Goal: Task Accomplishment & Management: Use online tool/utility

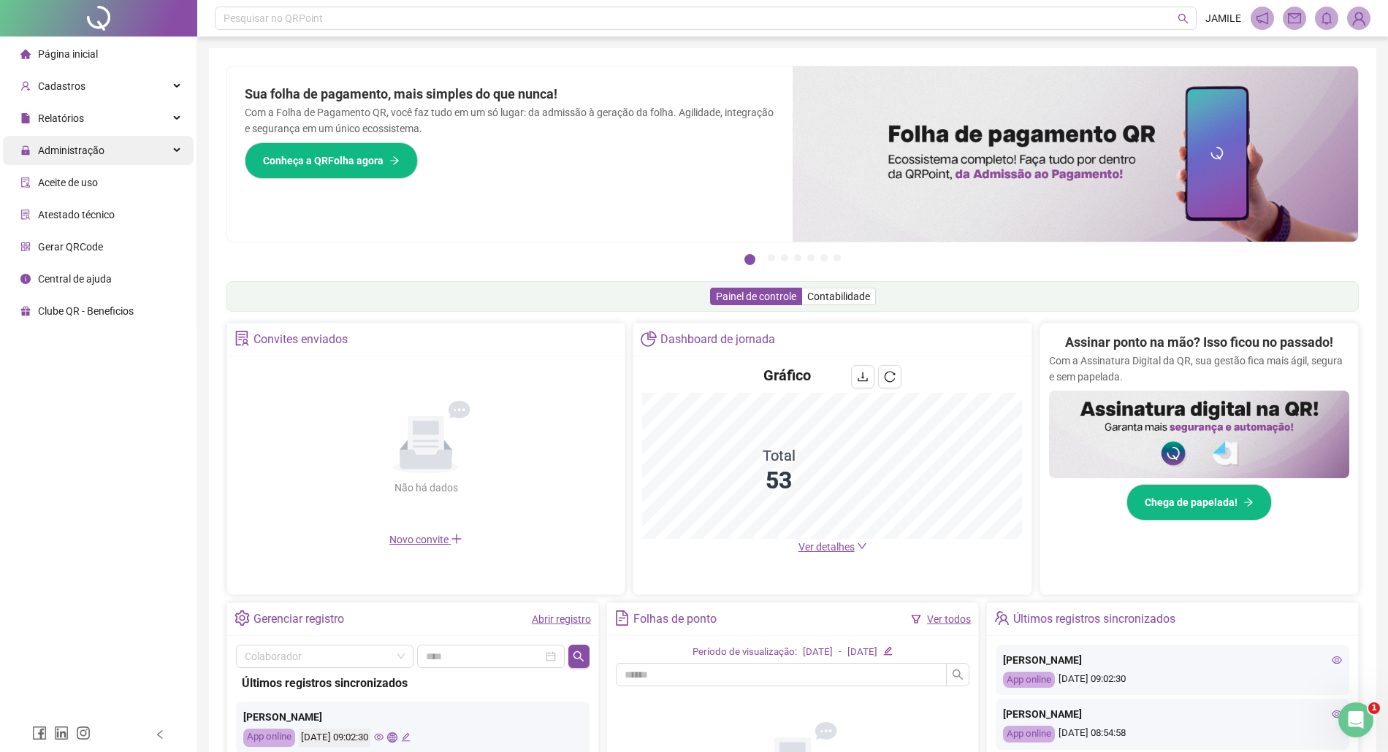
click at [113, 145] on div "Administração" at bounding box center [98, 150] width 191 height 29
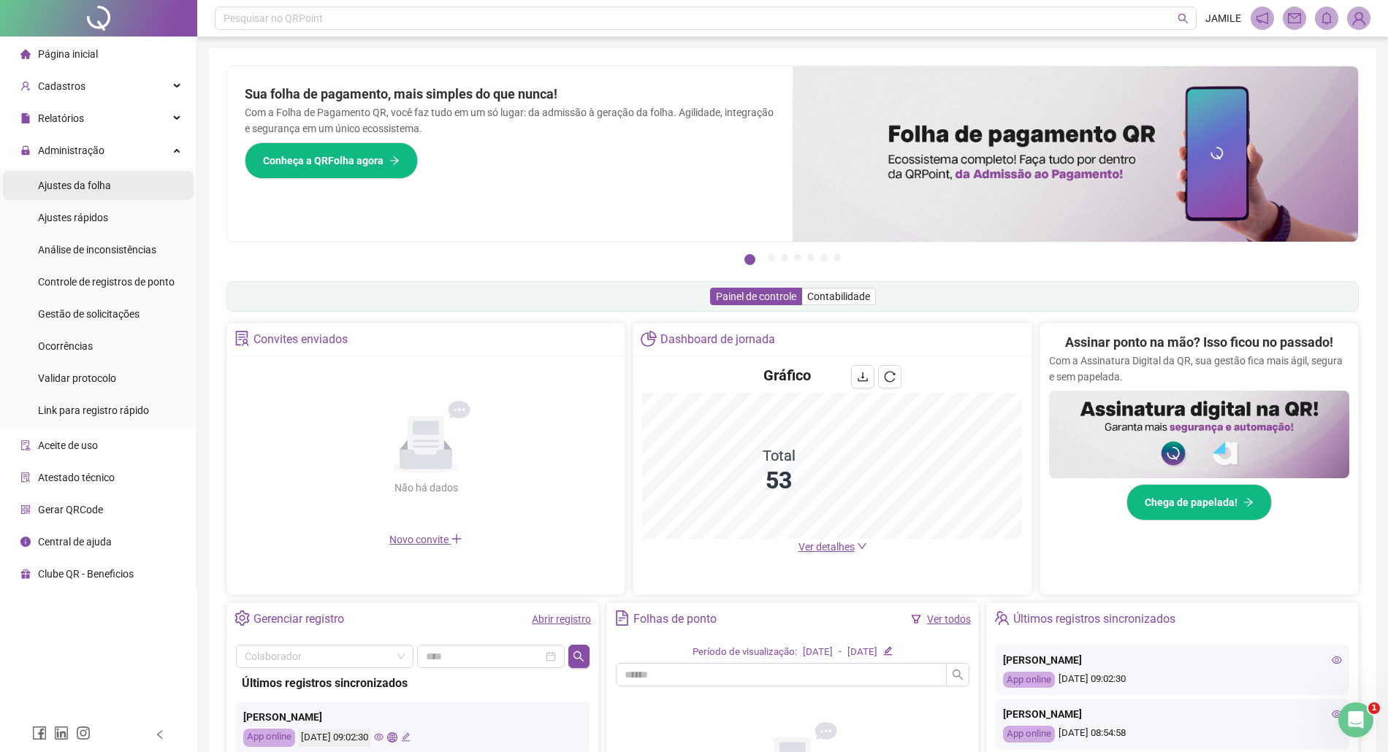
click at [112, 179] on li "Ajustes da folha" at bounding box center [98, 185] width 191 height 29
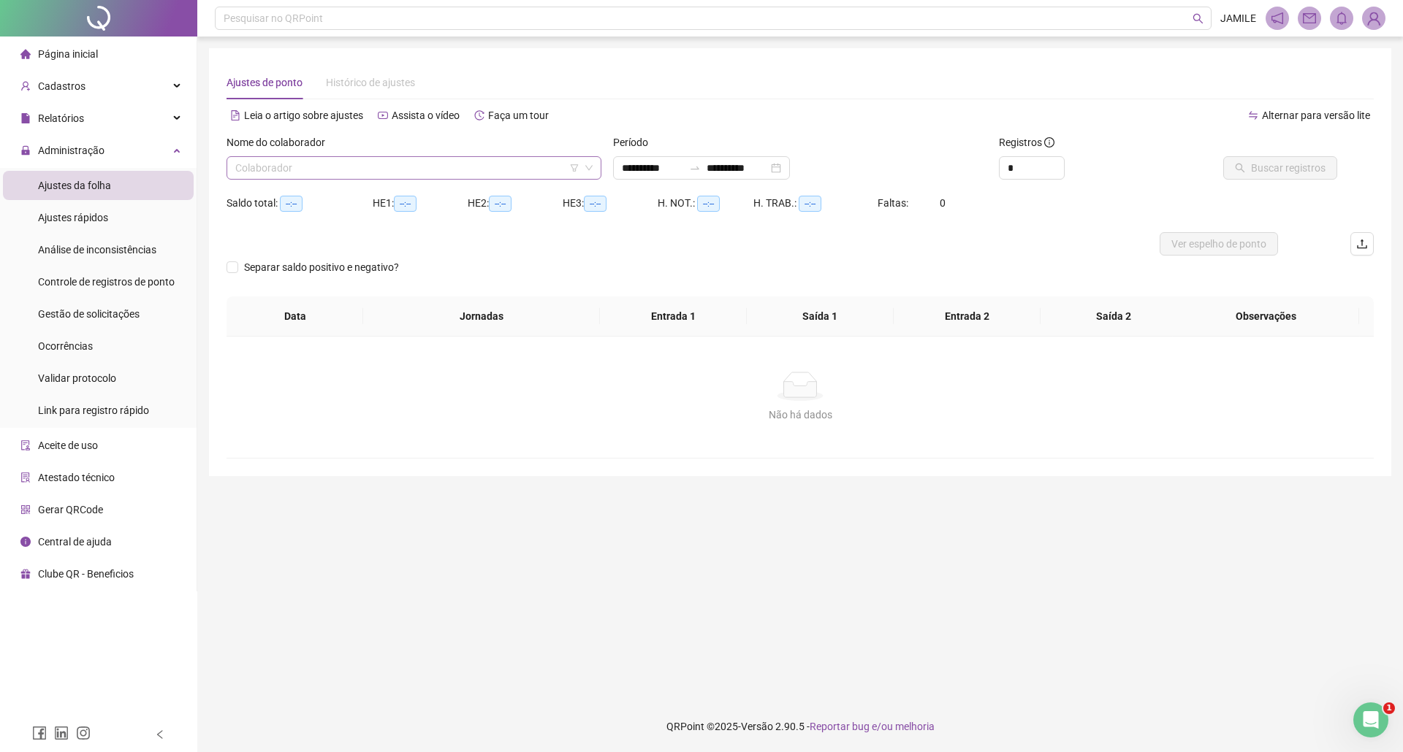
click at [354, 173] on input "search" at bounding box center [407, 168] width 344 height 22
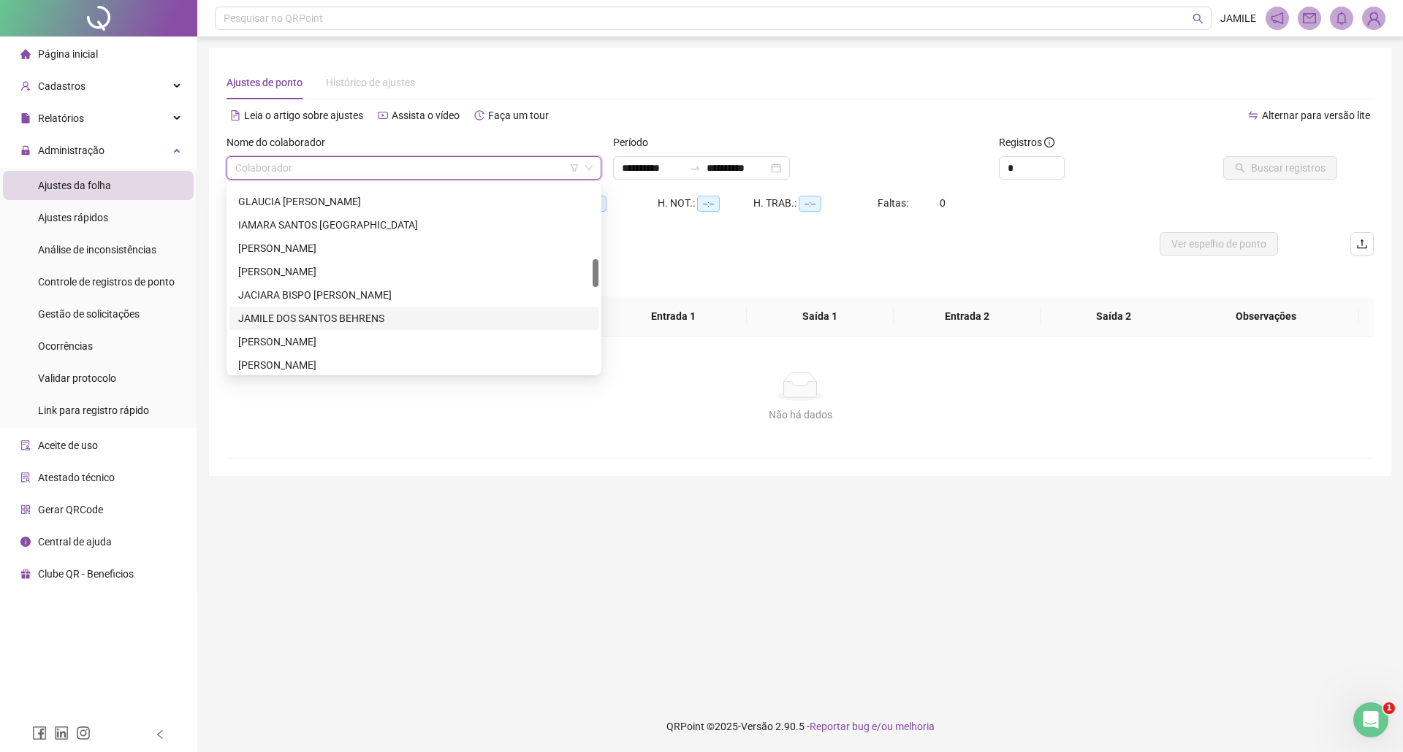
scroll to position [682, 0]
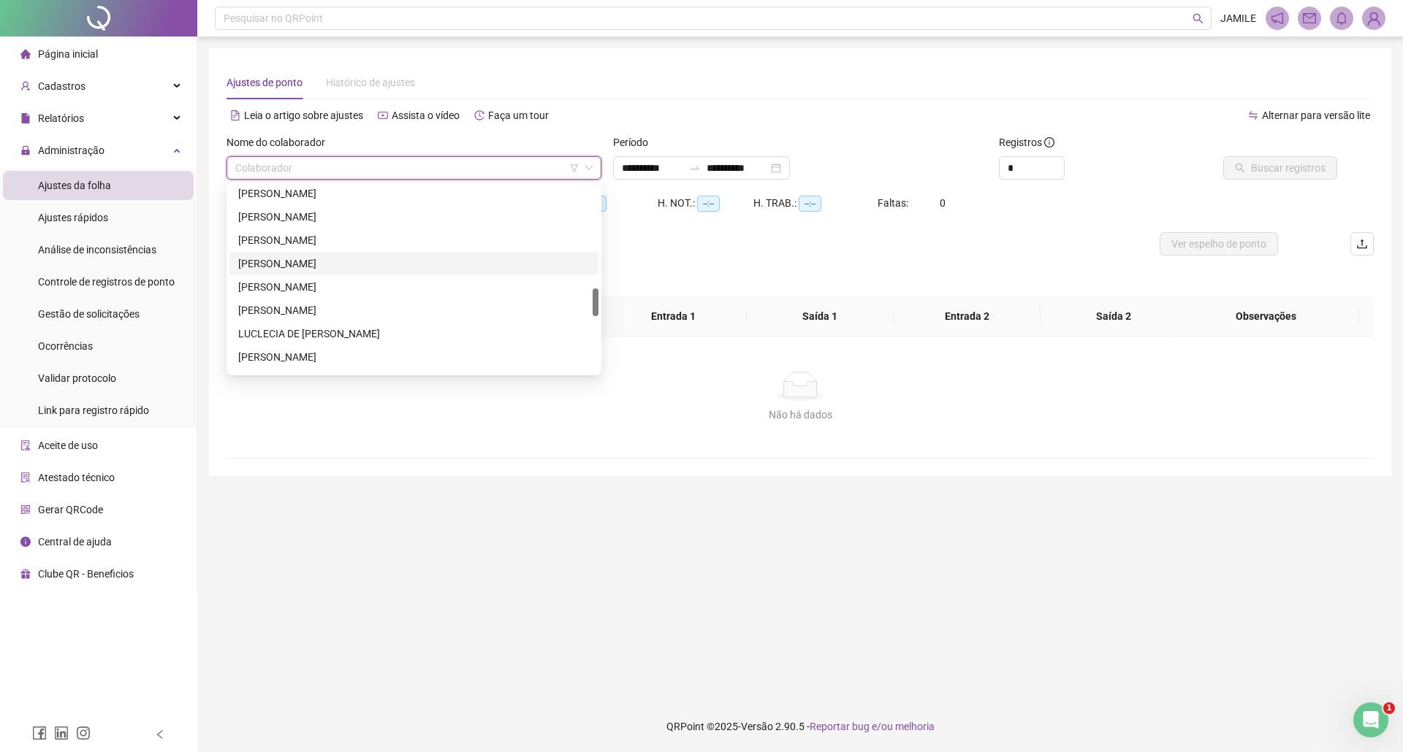
click at [320, 264] on div "[PERSON_NAME]" at bounding box center [413, 264] width 351 height 16
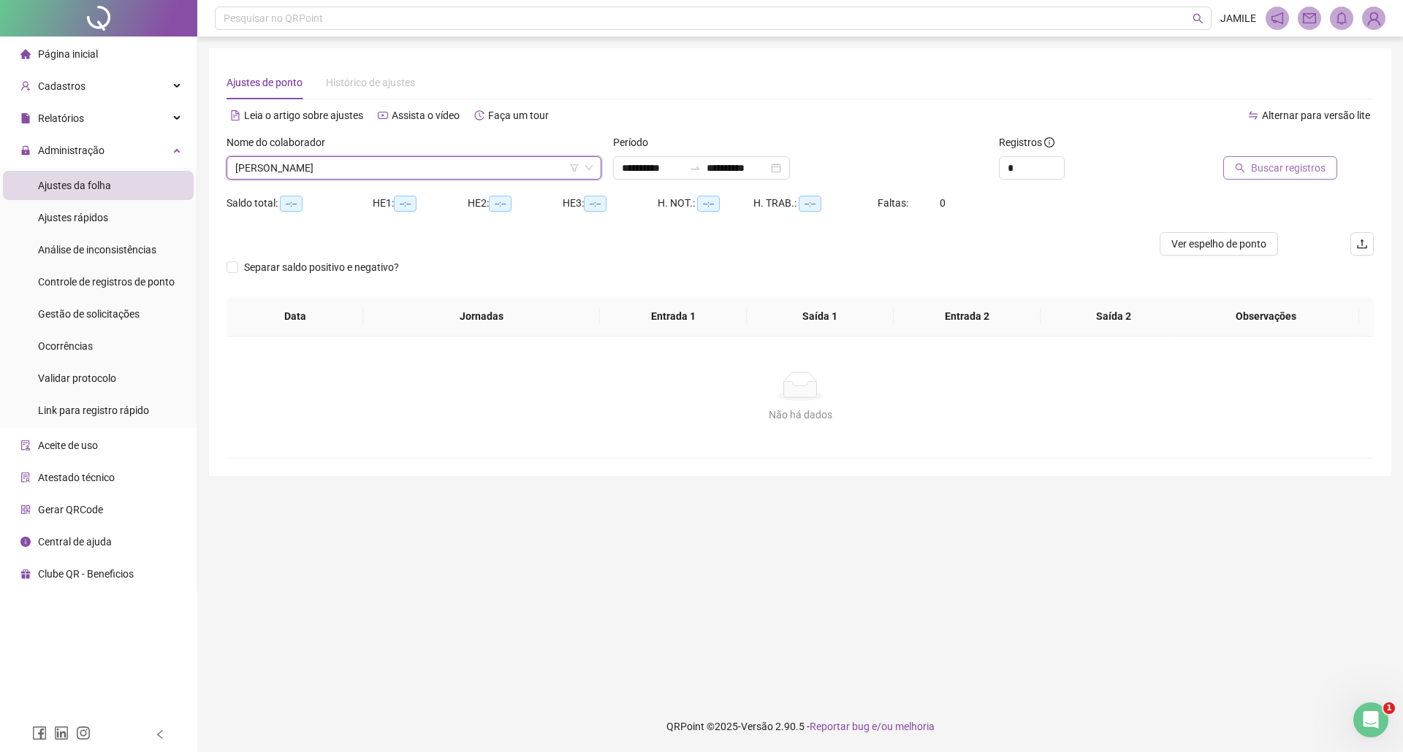
click at [1310, 167] on span "Buscar registros" at bounding box center [1288, 168] width 75 height 16
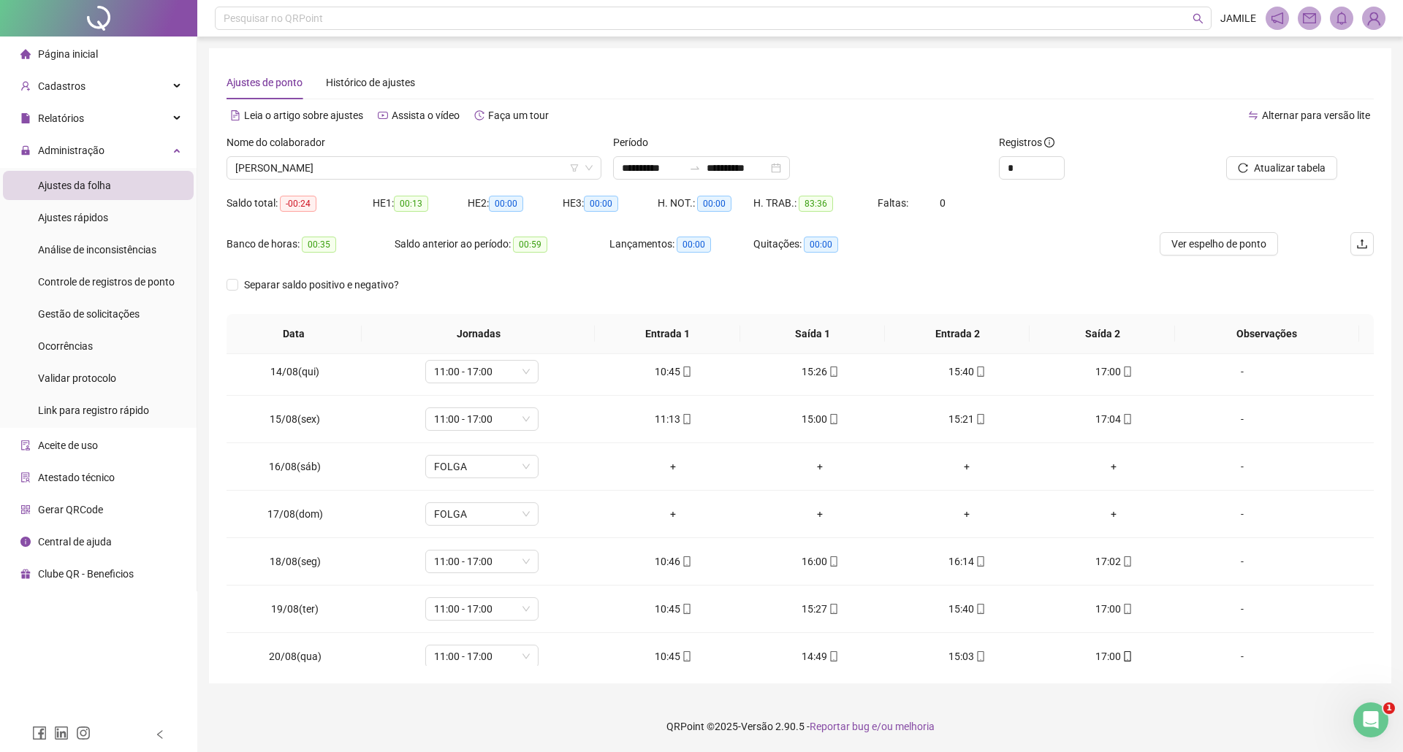
scroll to position [643, 0]
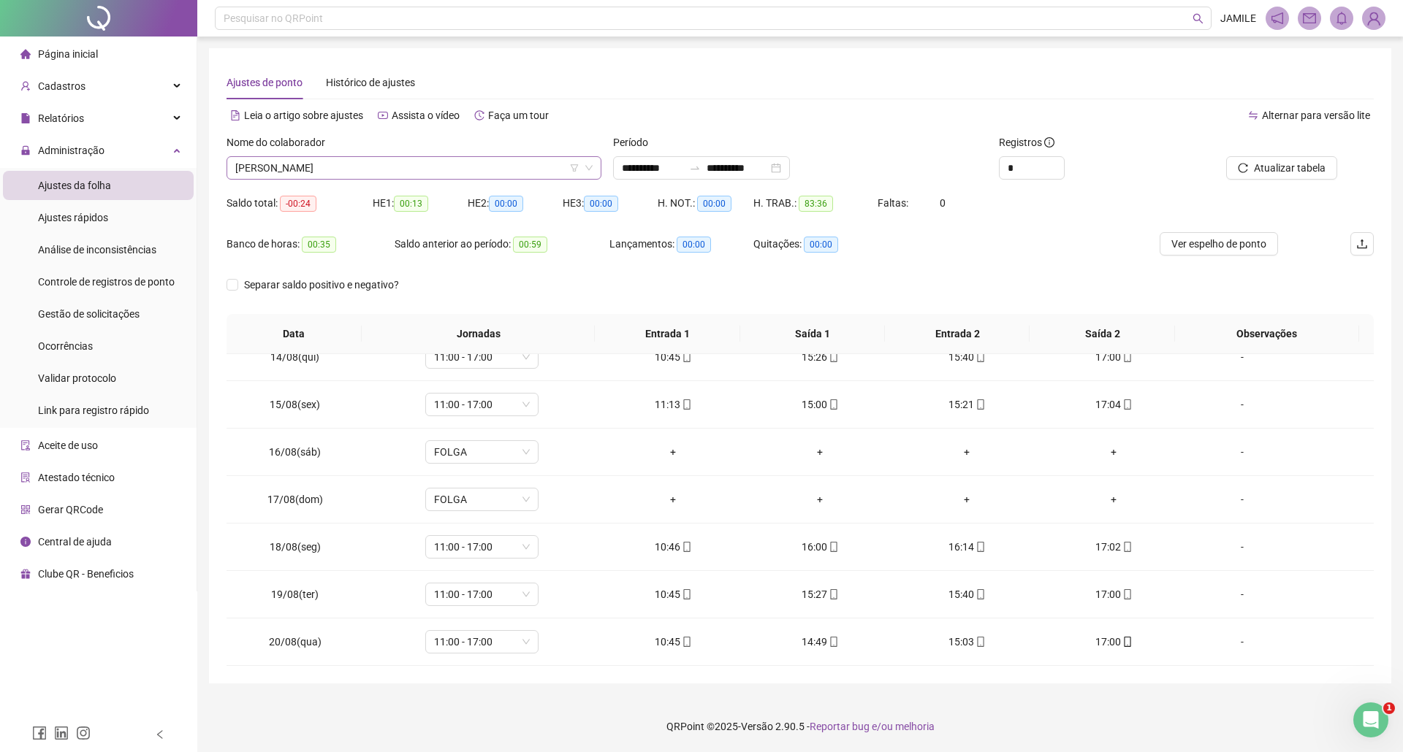
click at [508, 157] on span "[PERSON_NAME]" at bounding box center [413, 168] width 357 height 22
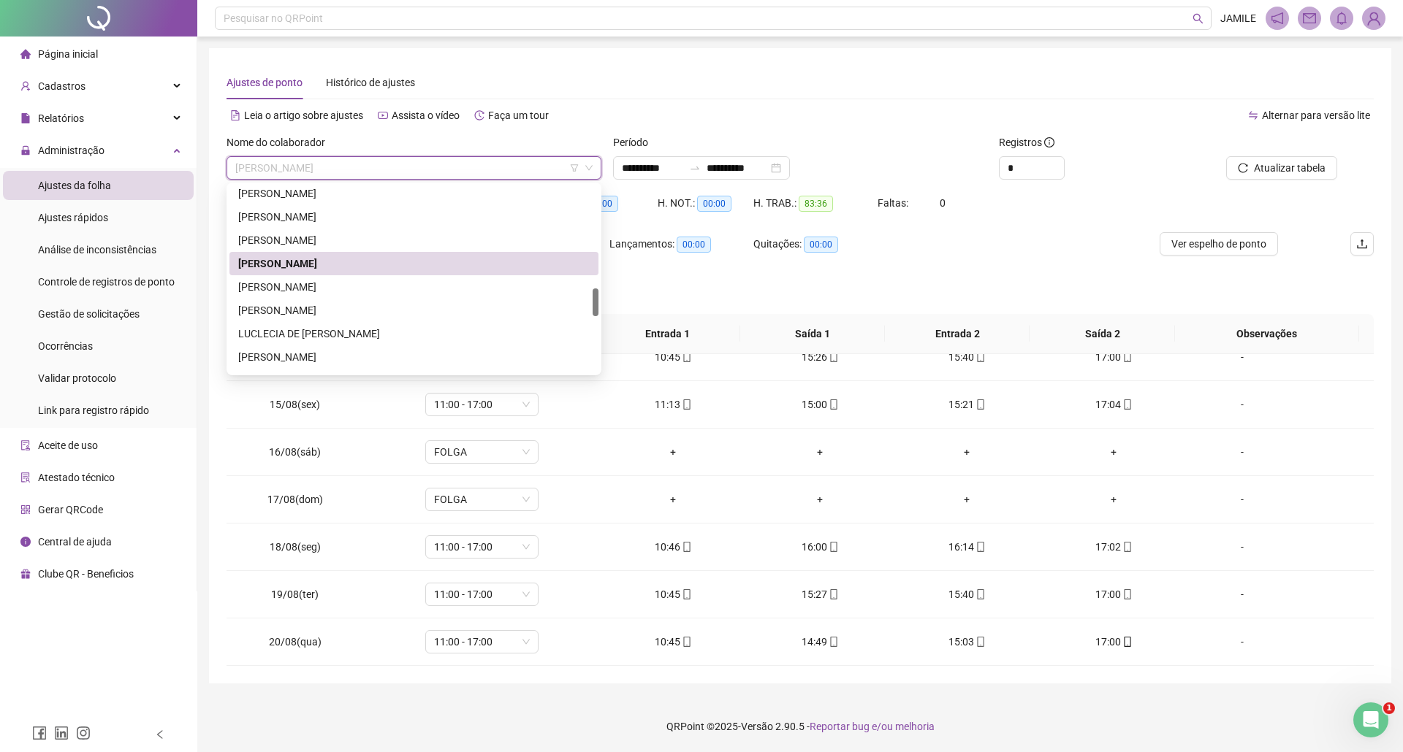
click at [422, 167] on span "[PERSON_NAME]" at bounding box center [413, 168] width 357 height 22
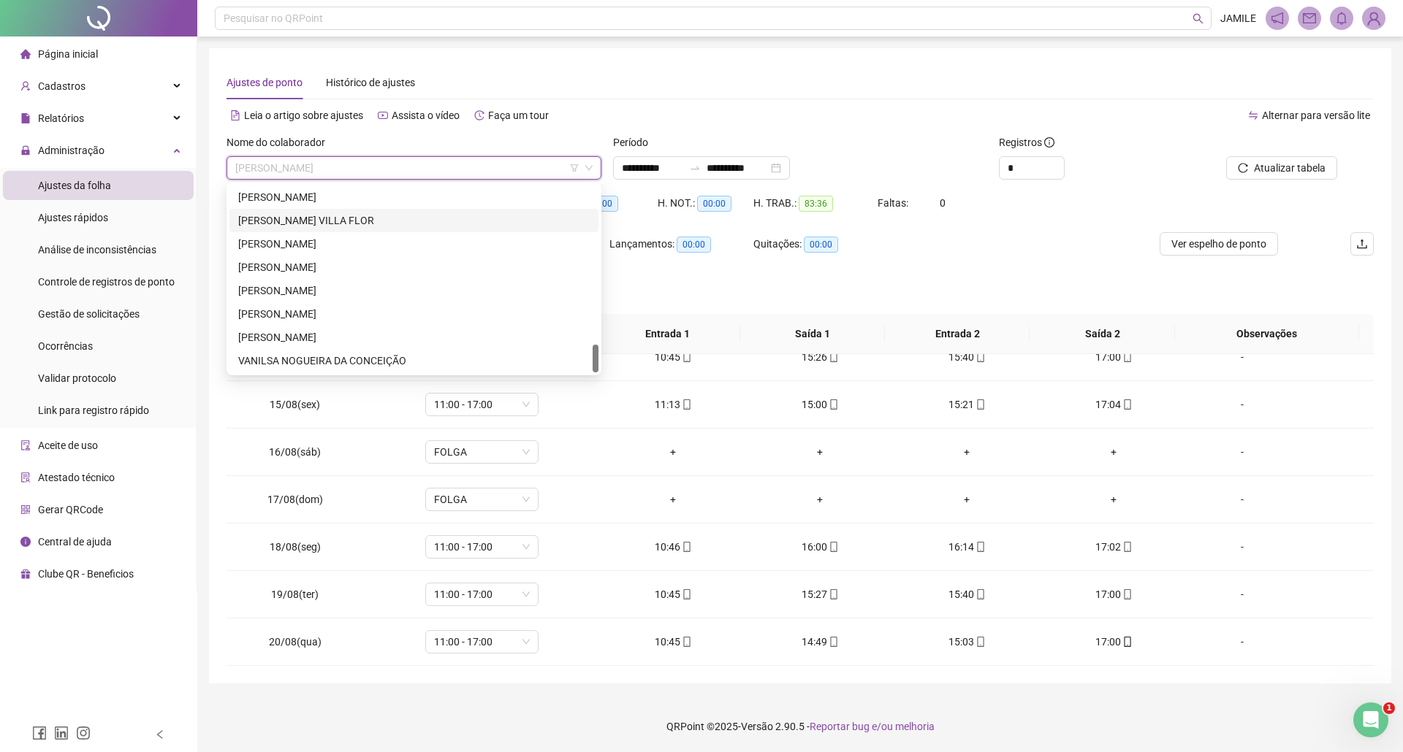
click at [369, 209] on div "[PERSON_NAME] VILLA FLOR" at bounding box center [413, 220] width 369 height 23
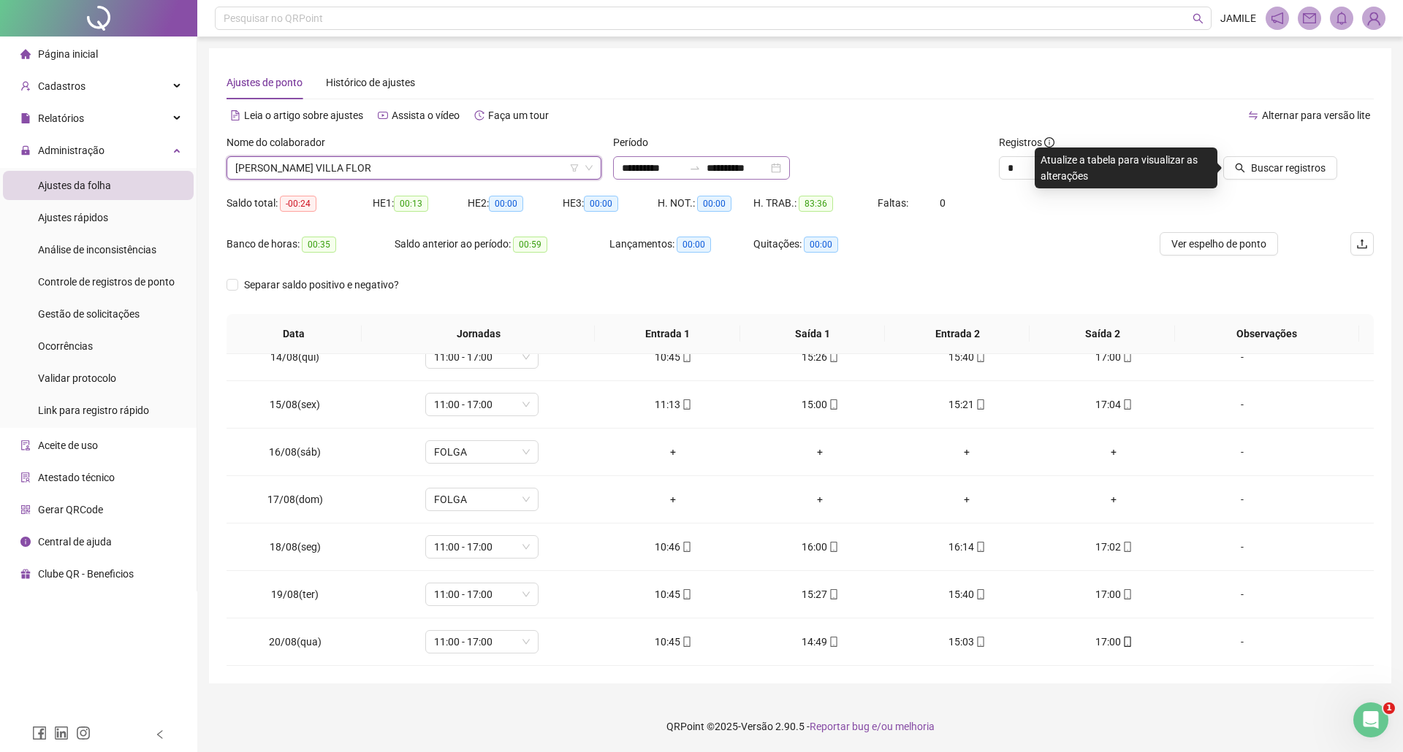
click at [658, 156] on div "**********" at bounding box center [701, 167] width 177 height 23
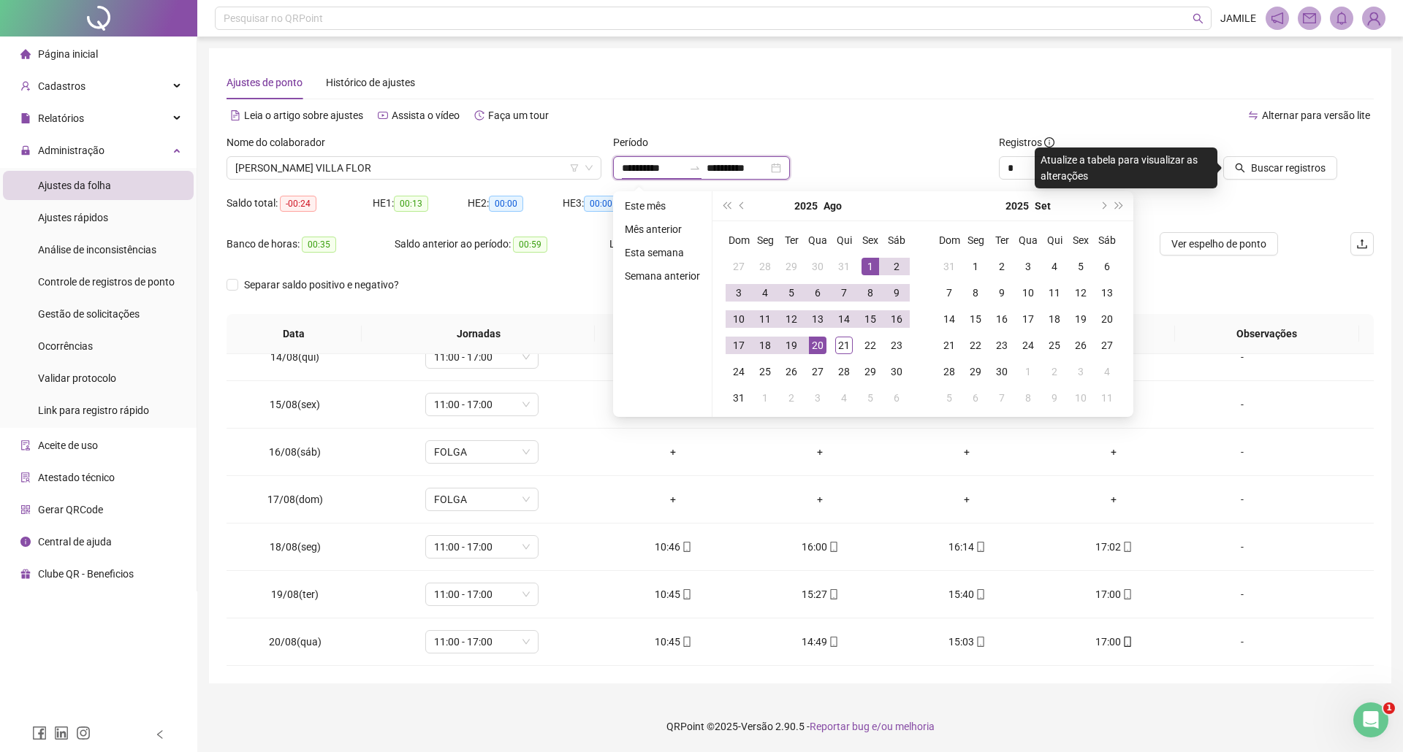
type input "**********"
click at [865, 264] on div "1" at bounding box center [870, 267] width 18 height 18
type input "**********"
click at [842, 352] on div "21" at bounding box center [844, 346] width 18 height 18
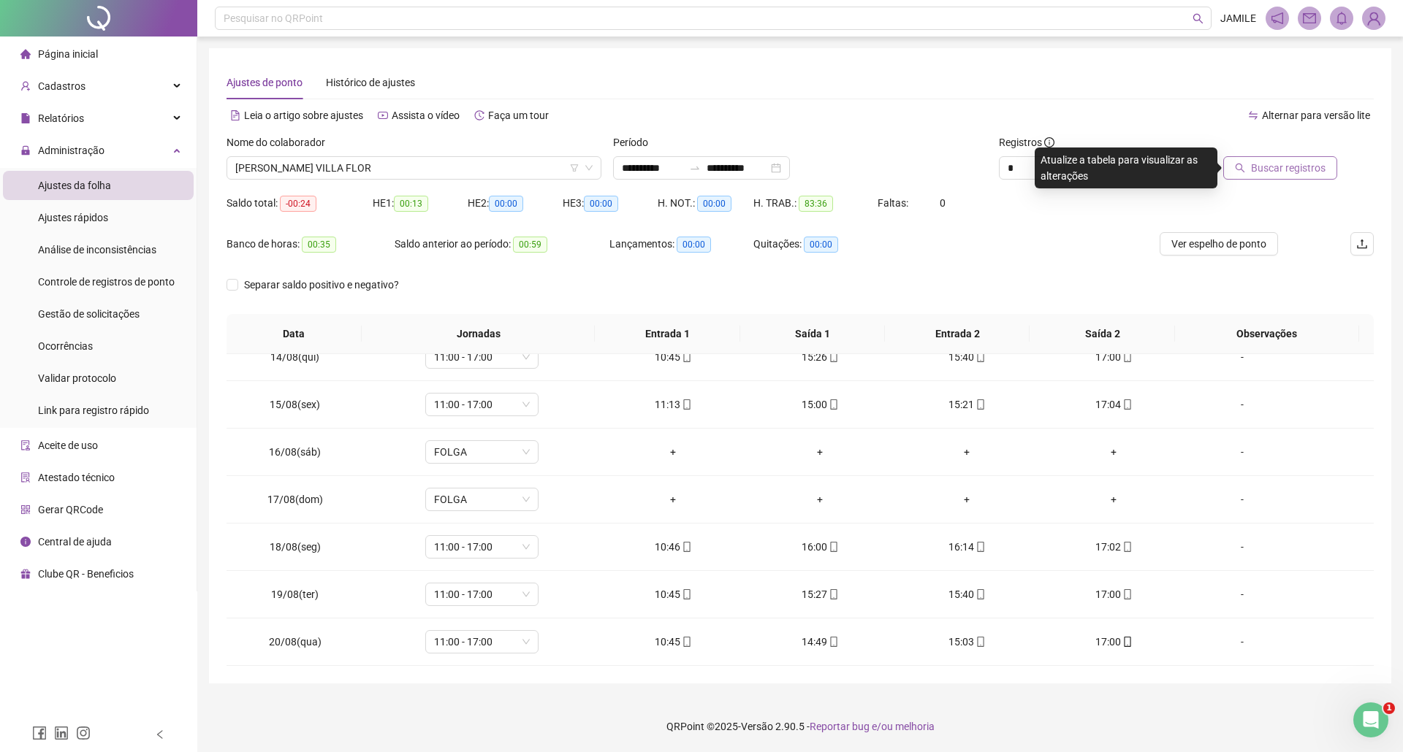
click at [1254, 174] on span "Buscar registros" at bounding box center [1288, 168] width 75 height 16
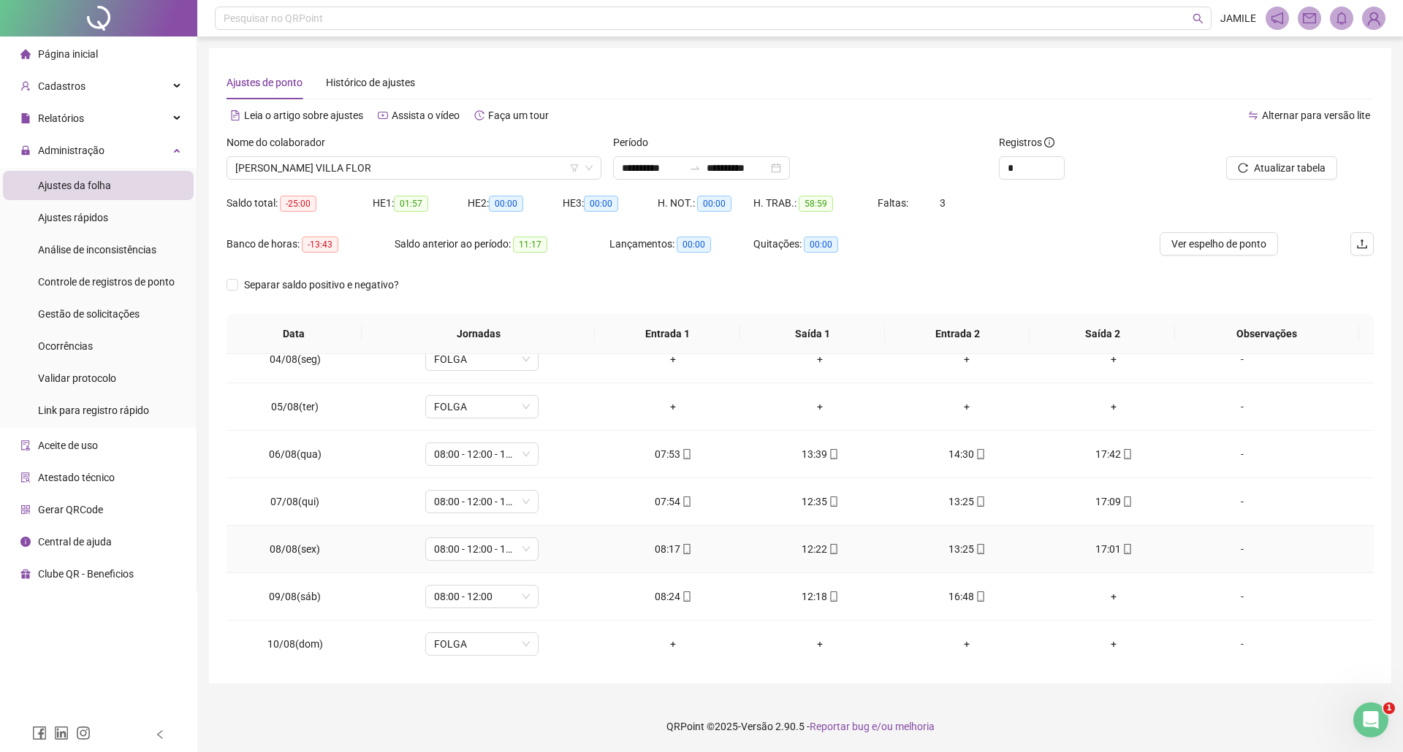
scroll to position [194, 0]
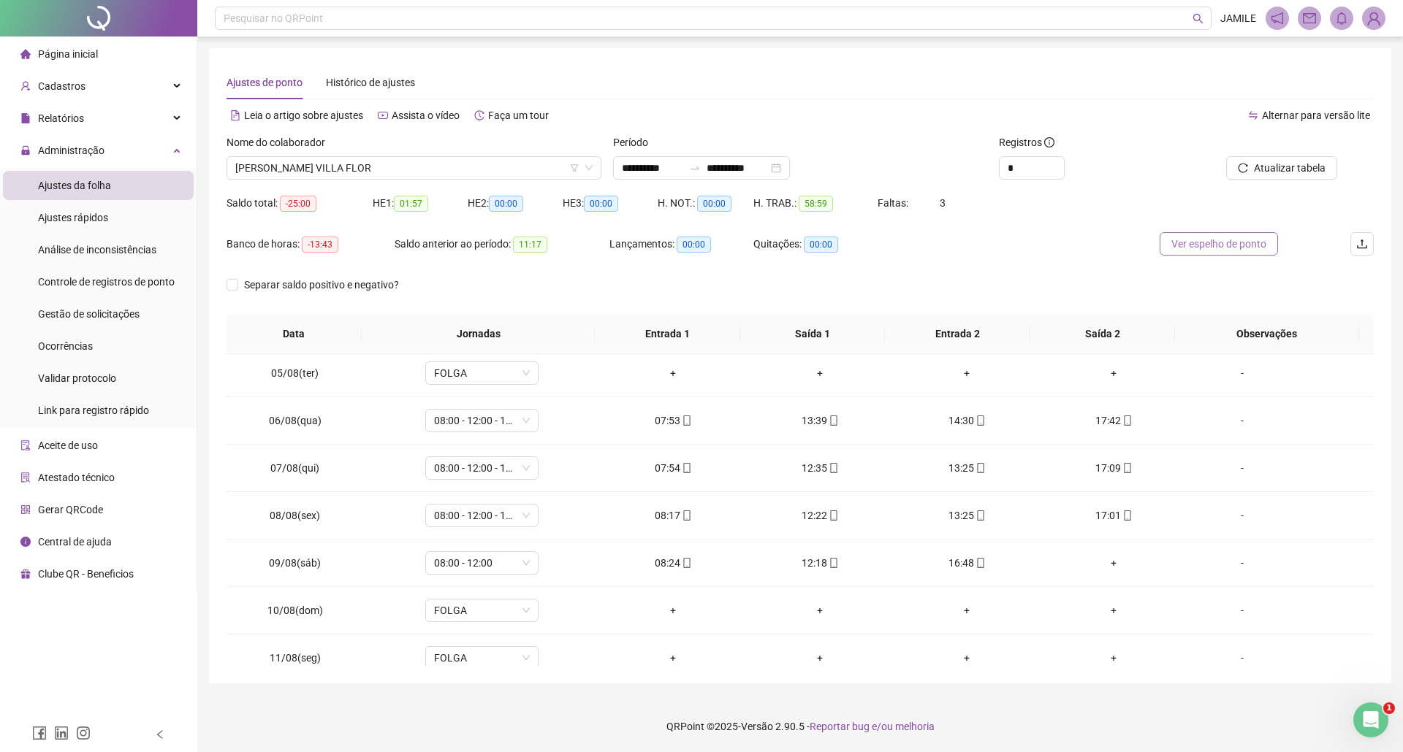
click at [1252, 248] on span "Ver espelho de ponto" at bounding box center [1218, 244] width 95 height 16
click at [1058, 159] on span "Increase Value" at bounding box center [1056, 163] width 16 height 13
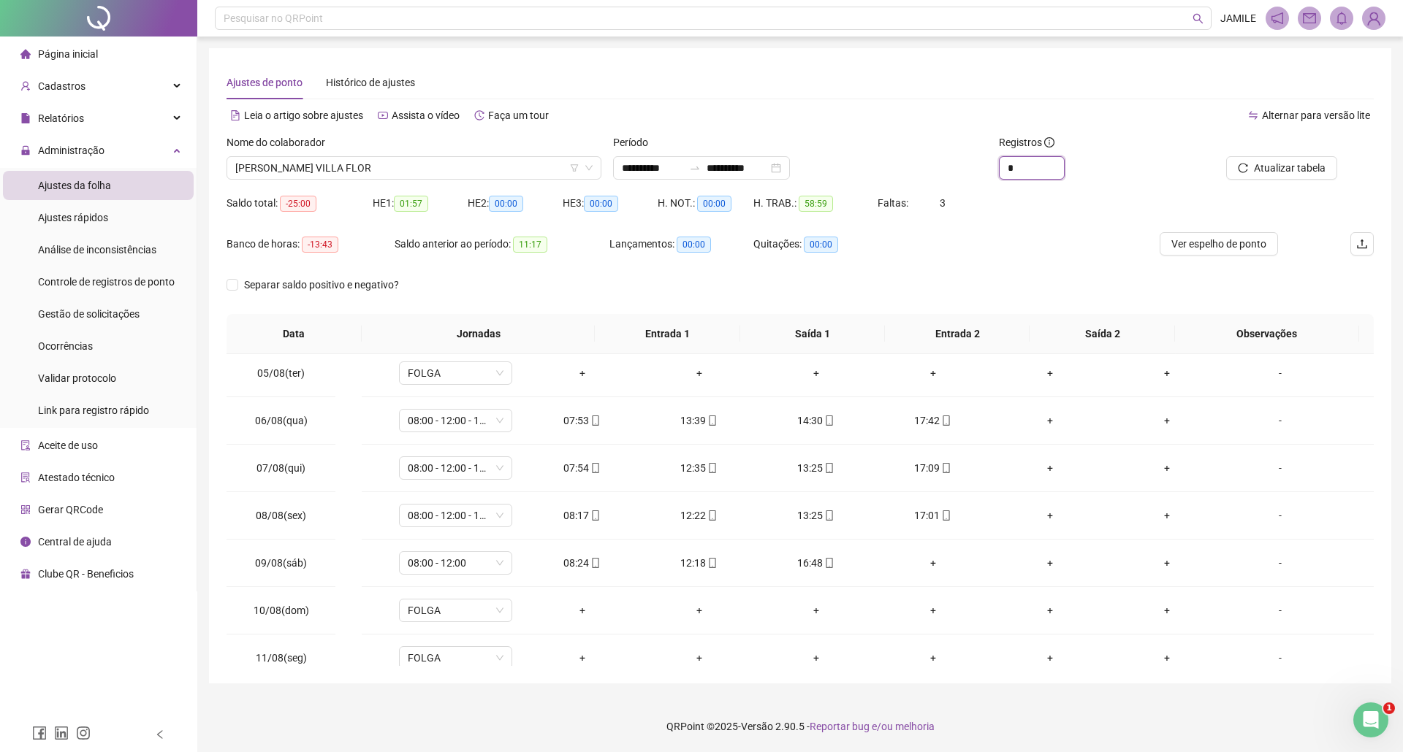
type input "*"
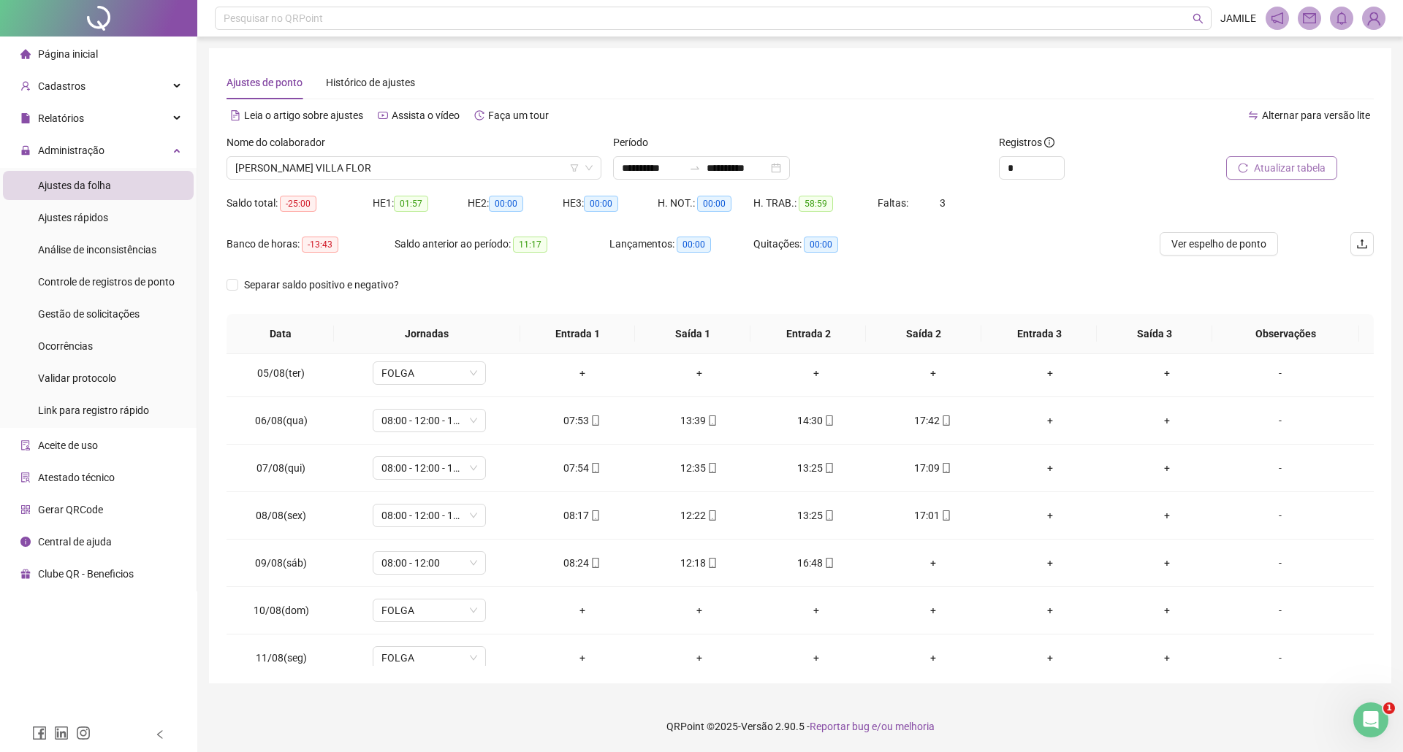
click at [1280, 164] on span "Atualizar tabela" at bounding box center [1290, 168] width 72 height 16
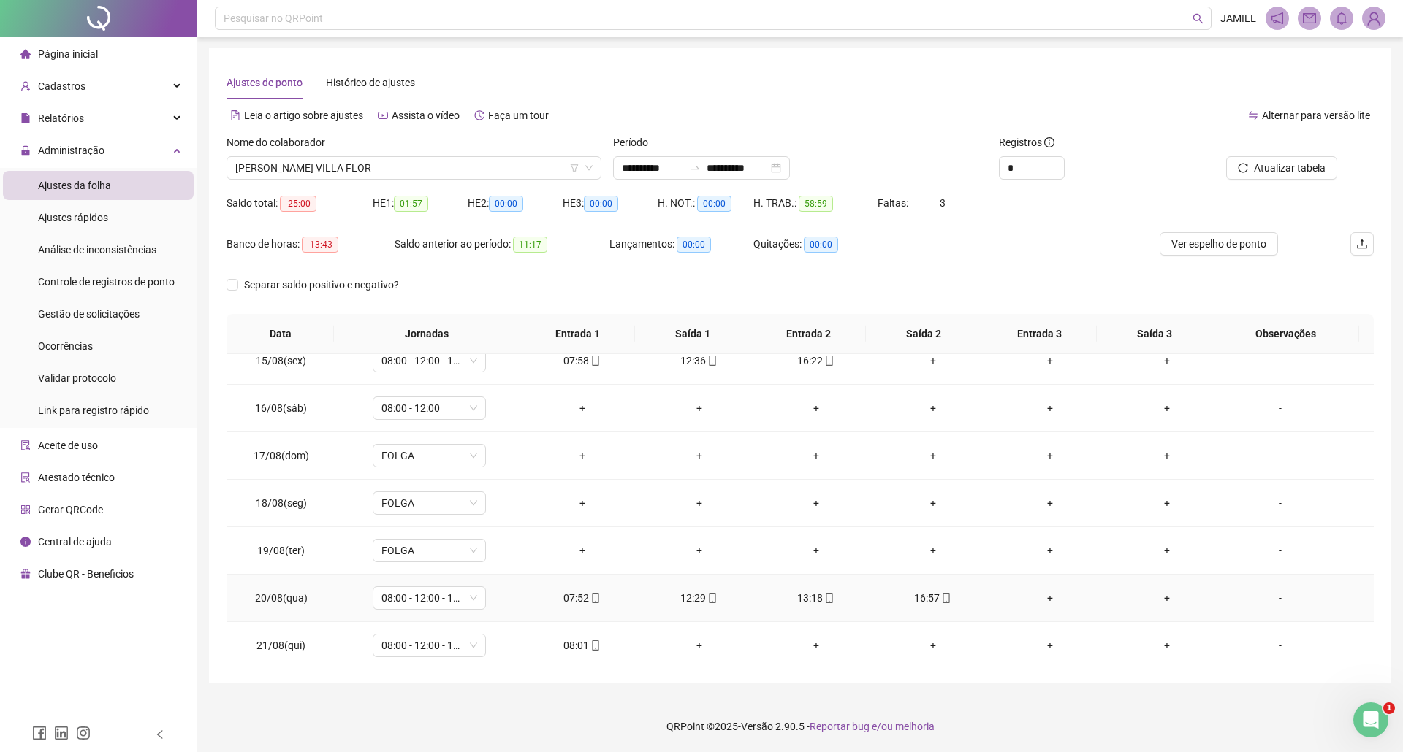
scroll to position [690, 0]
click at [1014, 717] on footer "QRPoint © 2025 - Versão 2.90.5 - Reportar bug e/ou melhoria" at bounding box center [799, 726] width 1205 height 51
click at [152, 146] on div "Administração" at bounding box center [98, 150] width 191 height 29
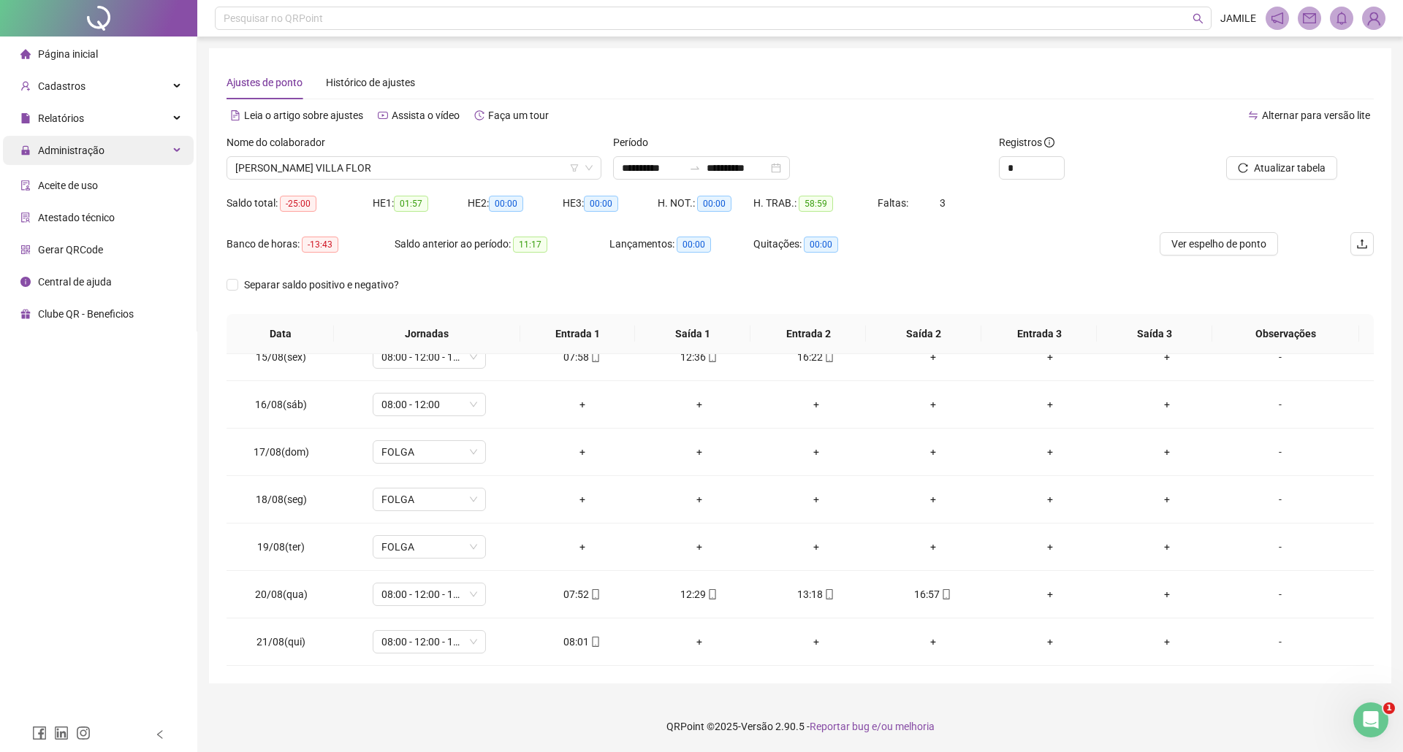
click at [152, 146] on div "Administração" at bounding box center [98, 150] width 191 height 29
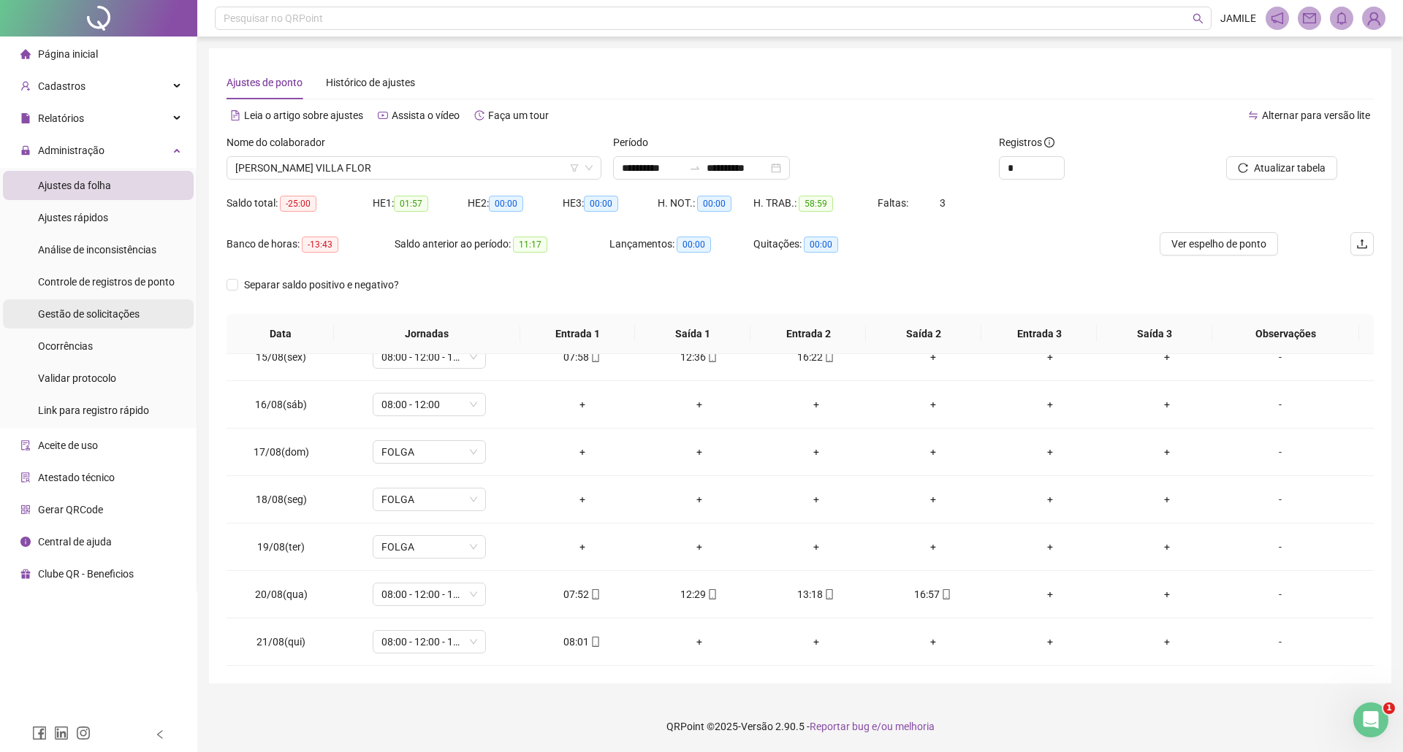
click at [120, 326] on div "Gestão de solicitações" at bounding box center [89, 314] width 102 height 29
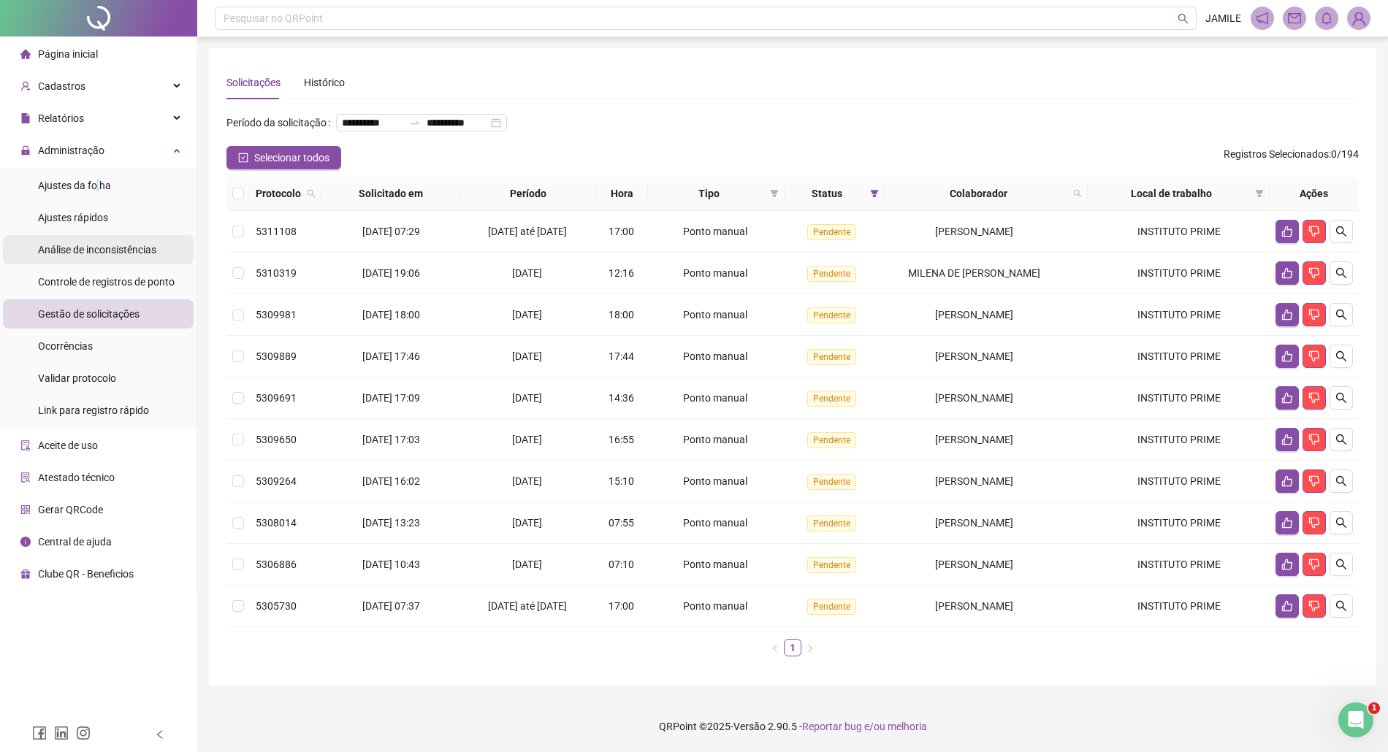
drag, startPoint x: 97, startPoint y: 185, endPoint x: 191, endPoint y: 241, distance: 109.1
click at [98, 185] on span "Ajustes da folha" at bounding box center [74, 186] width 73 height 12
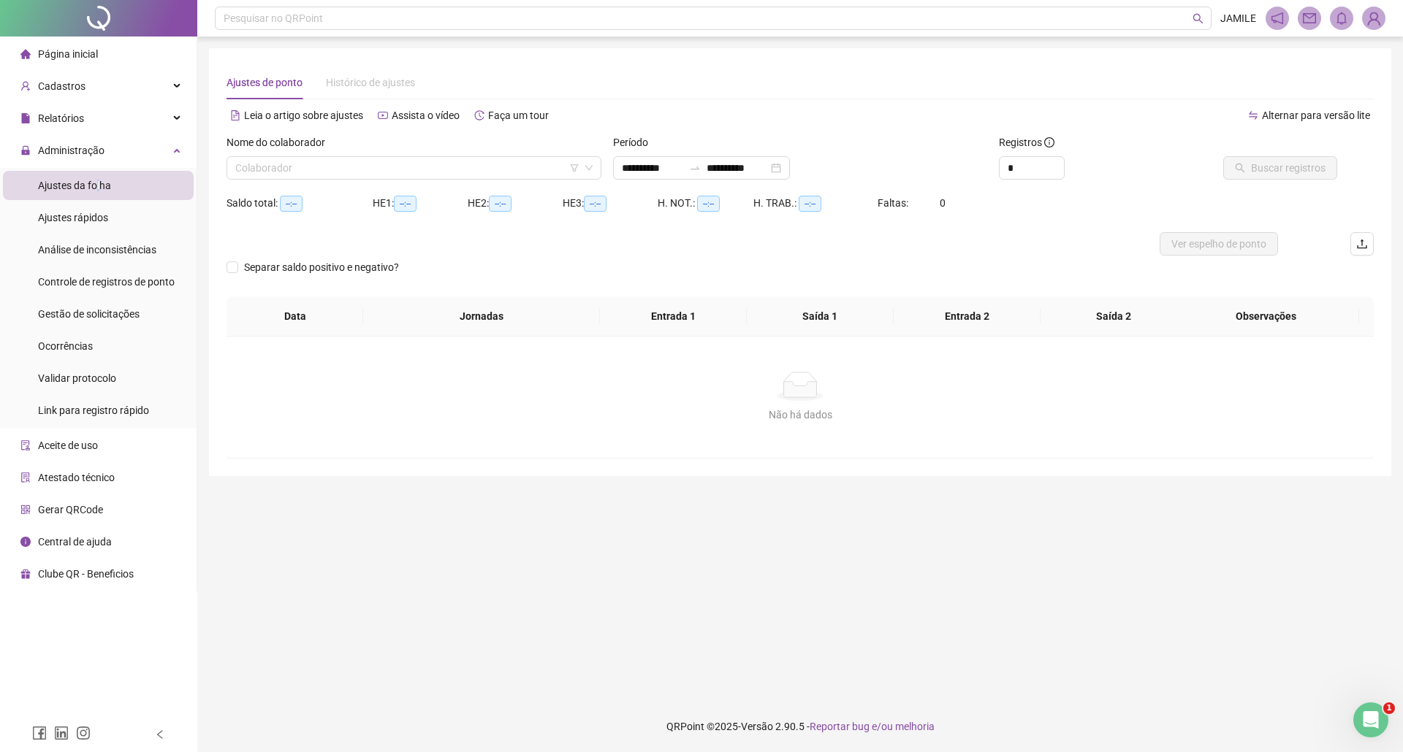
type input "**********"
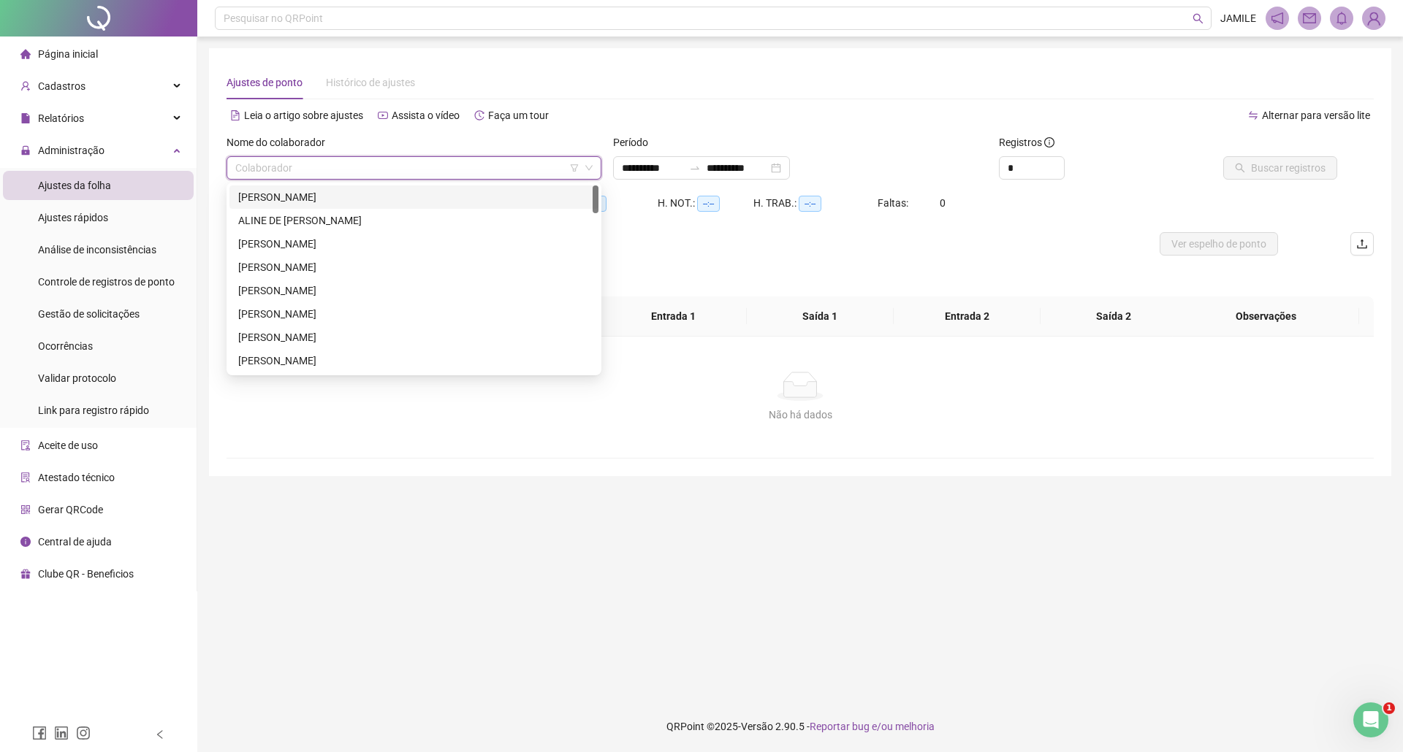
click at [449, 170] on input "search" at bounding box center [407, 168] width 344 height 22
click at [298, 216] on div "[PERSON_NAME] VILLA FLOR" at bounding box center [413, 221] width 351 height 16
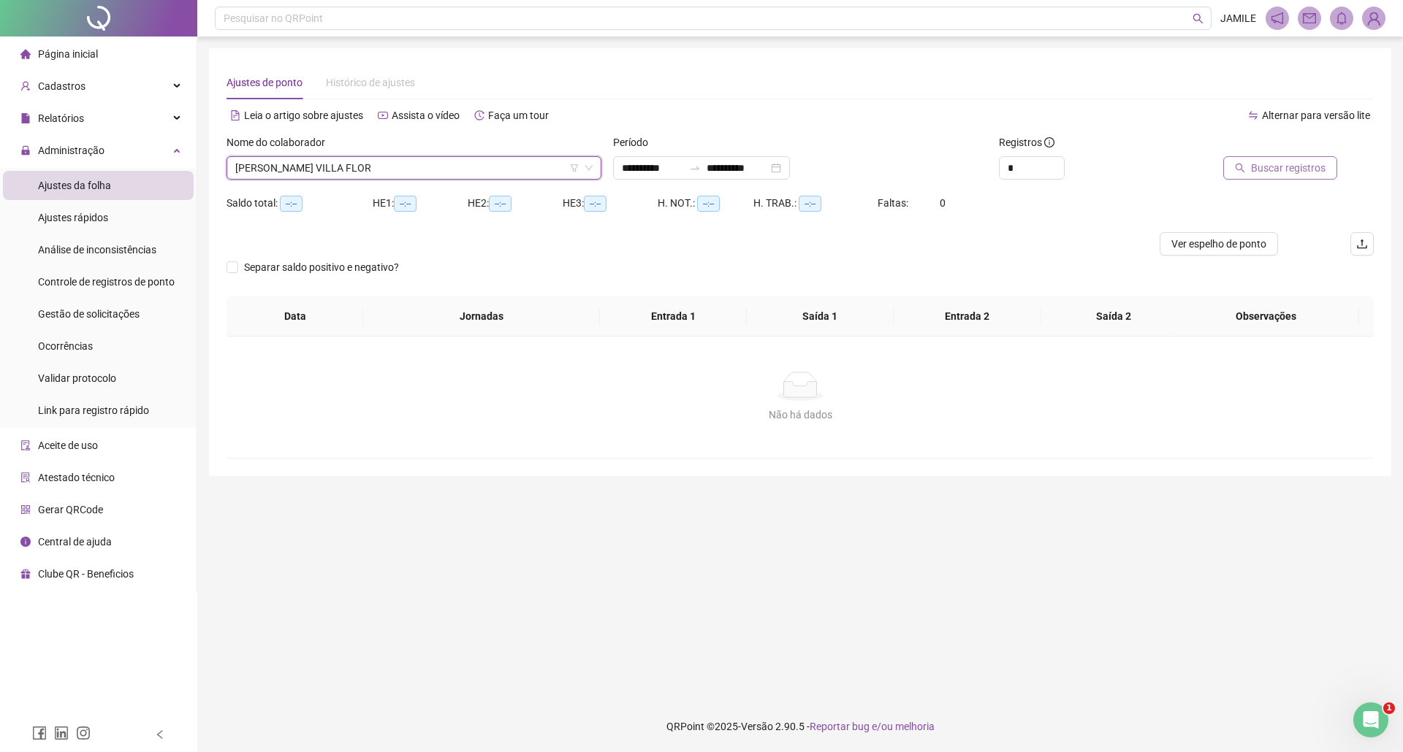
click at [1275, 159] on button "Buscar registros" at bounding box center [1280, 167] width 114 height 23
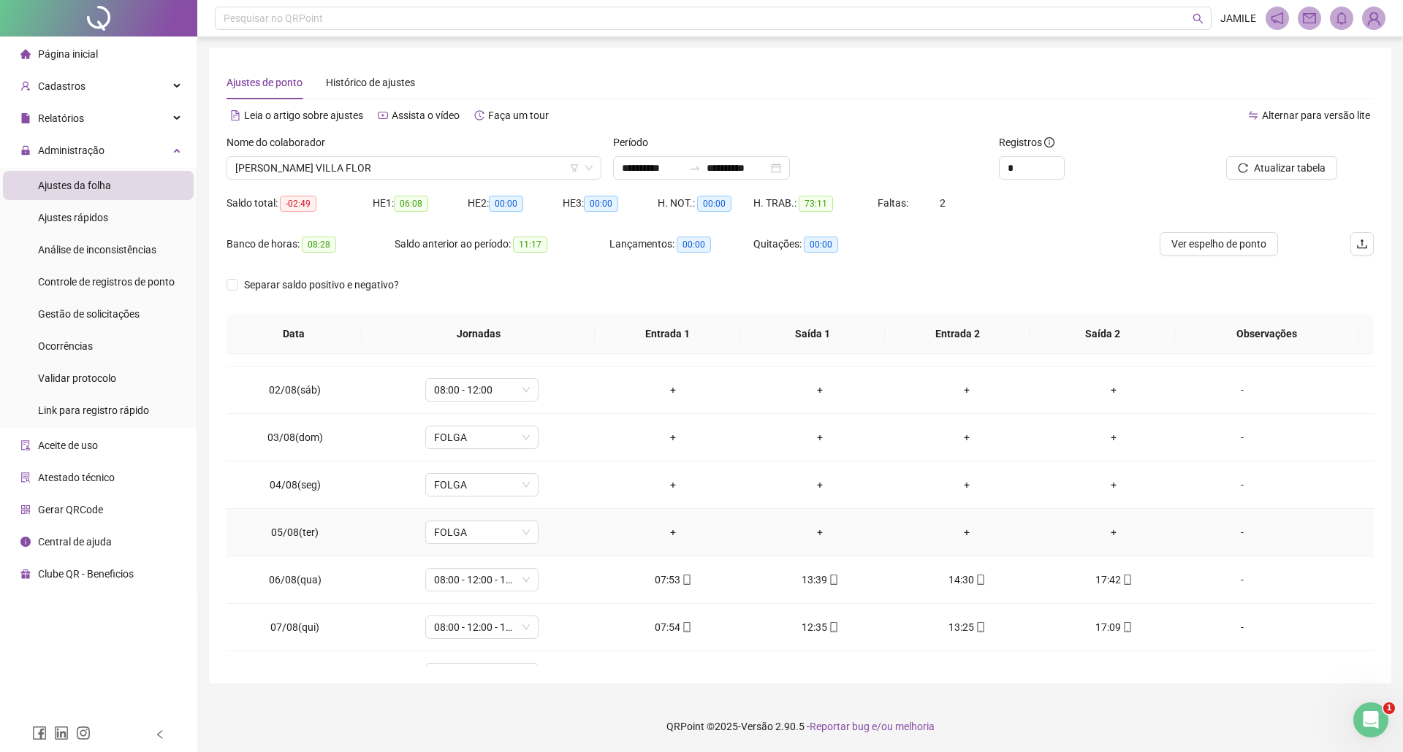
scroll to position [0, 0]
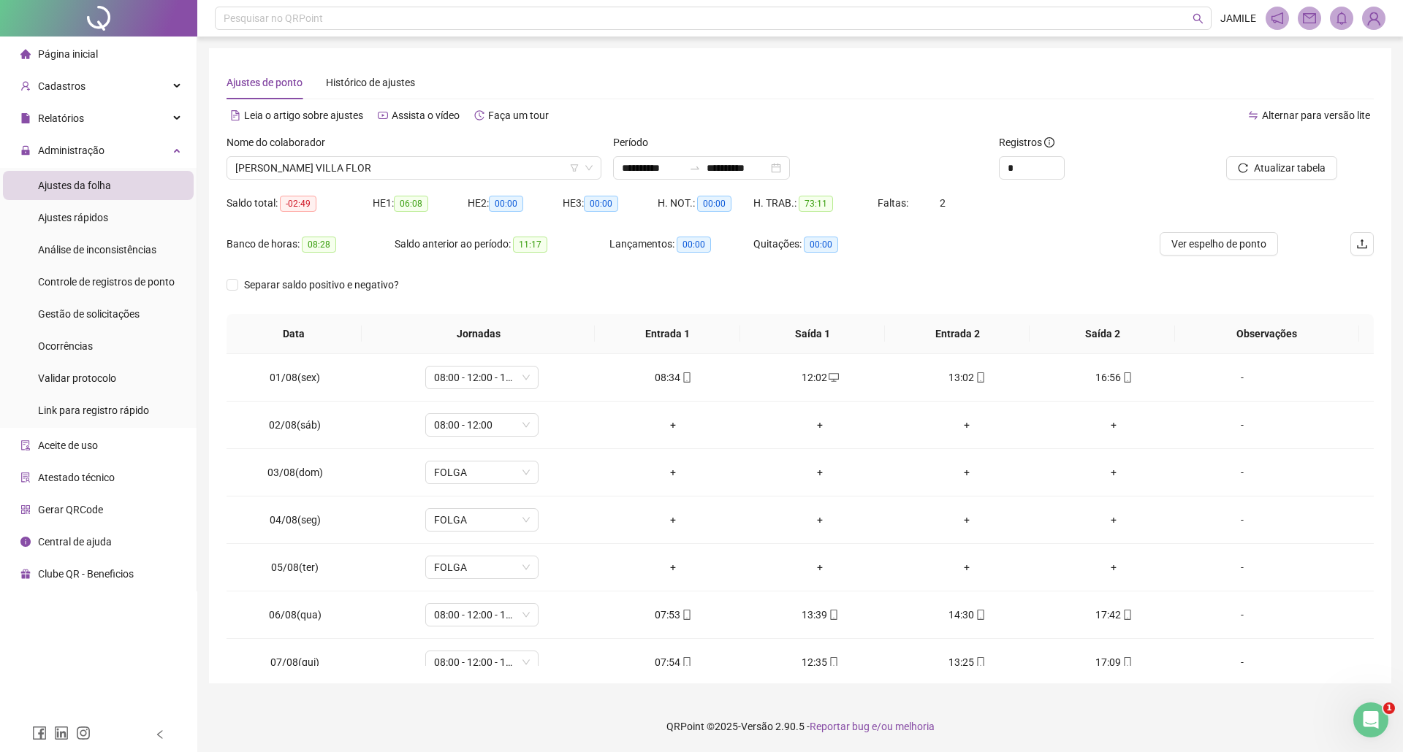
click at [1213, 256] on div "Ver espelho de ponto" at bounding box center [1218, 252] width 191 height 41
click at [1220, 249] on span "Ver espelho de ponto" at bounding box center [1218, 244] width 95 height 16
